Goal: Transaction & Acquisition: Download file/media

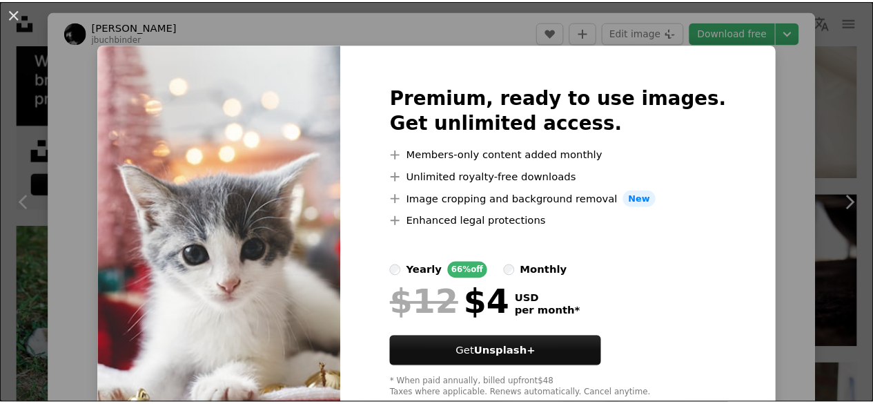
scroll to position [1205, 0]
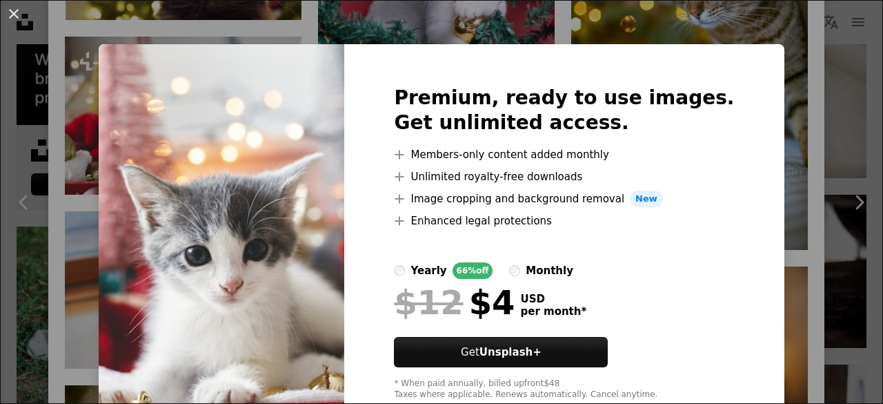
click at [795, 32] on div "An X shape Premium, ready to use images. Get unlimited access. A plus sign Memb…" at bounding box center [441, 202] width 883 height 404
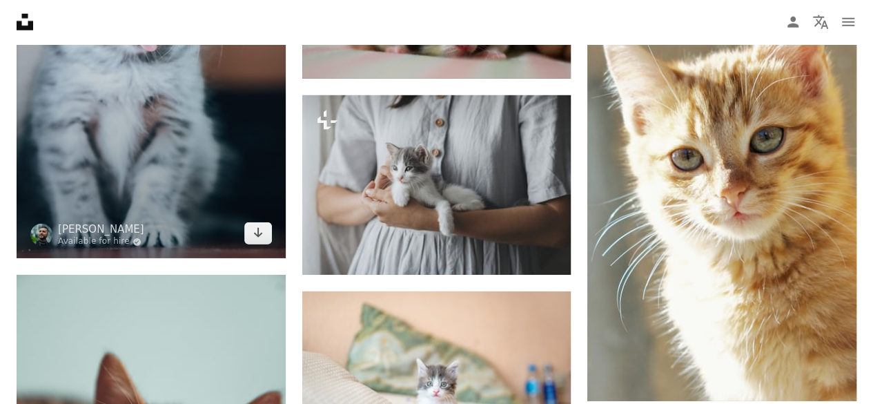
scroll to position [2057, 0]
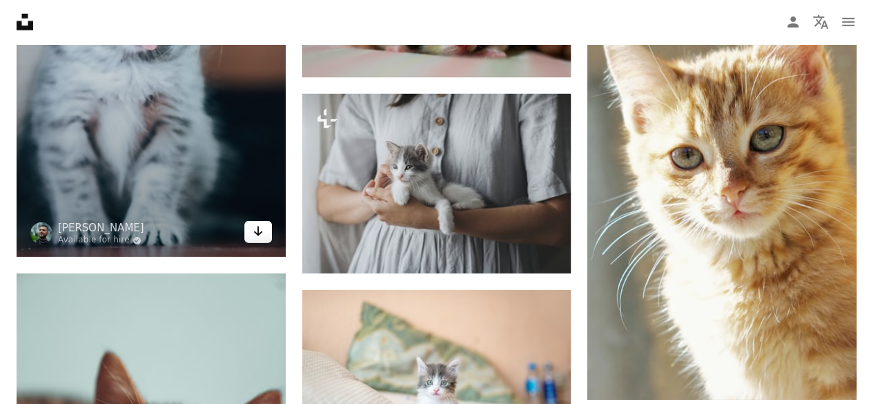
click at [250, 233] on link "Arrow pointing down" at bounding box center [258, 232] width 28 height 22
